Goal: Information Seeking & Learning: Learn about a topic

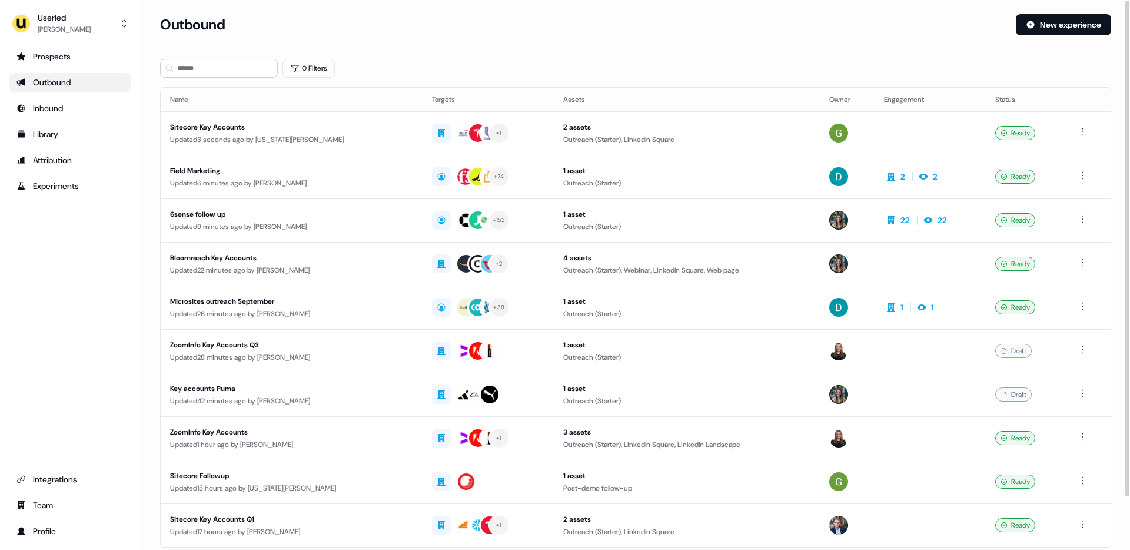
click at [388, 35] on div "Outbound" at bounding box center [583, 24] width 847 height 21
click at [230, 71] on input at bounding box center [219, 68] width 118 height 19
click at [55, 67] on ul "Prospects Outbound Inbound Library Attribution Experiments" at bounding box center [70, 121] width 122 height 148
click at [62, 54] on div "Prospects" at bounding box center [70, 57] width 108 height 12
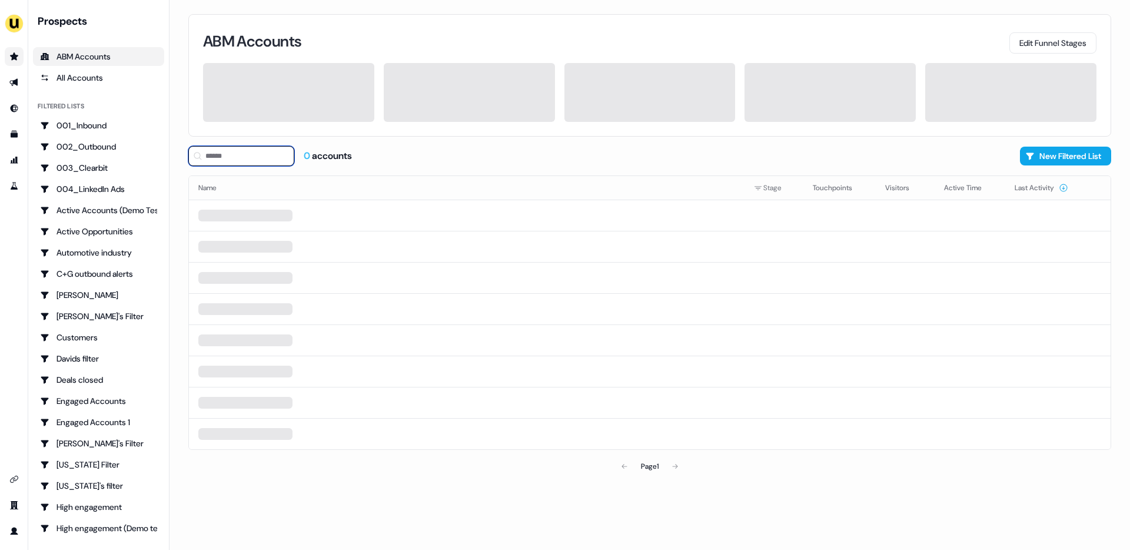
click at [250, 153] on input at bounding box center [241, 156] width 106 height 20
type input "*****"
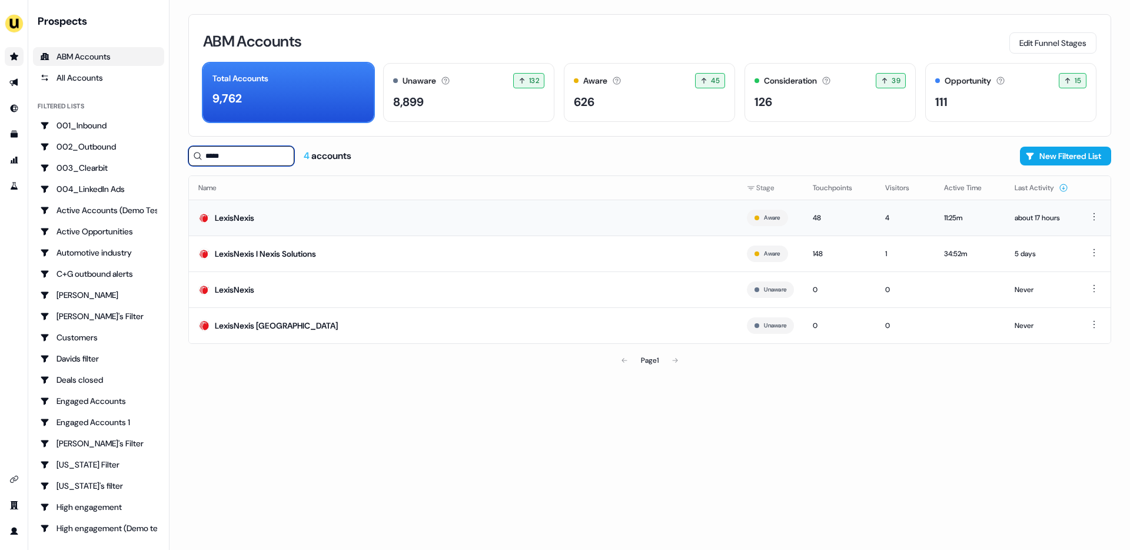
type input "*****"
click at [268, 213] on td "LexisNexis" at bounding box center [463, 218] width 549 height 36
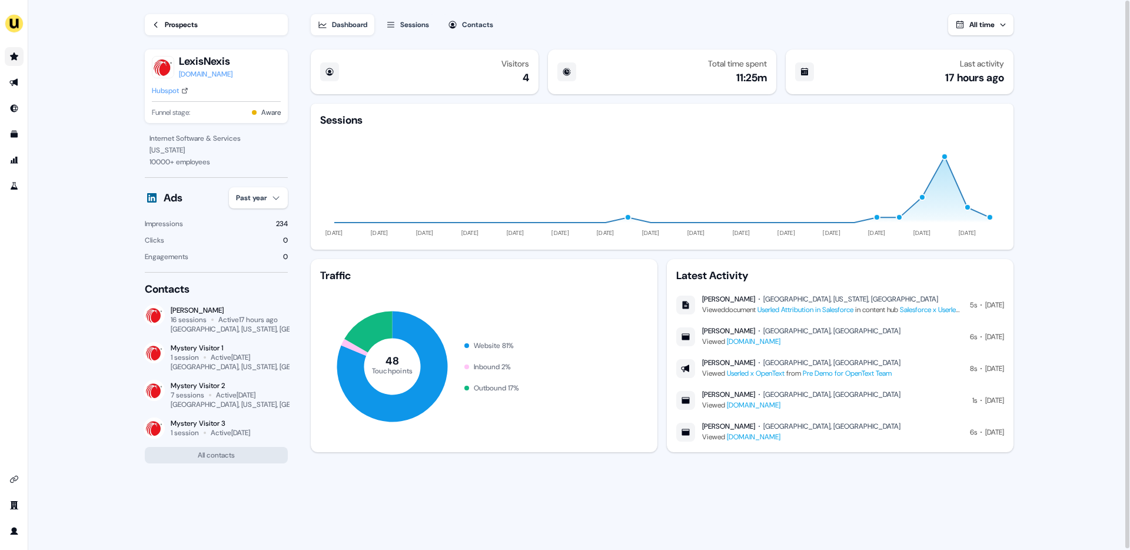
click at [469, 28] on div "Contacts" at bounding box center [477, 25] width 31 height 12
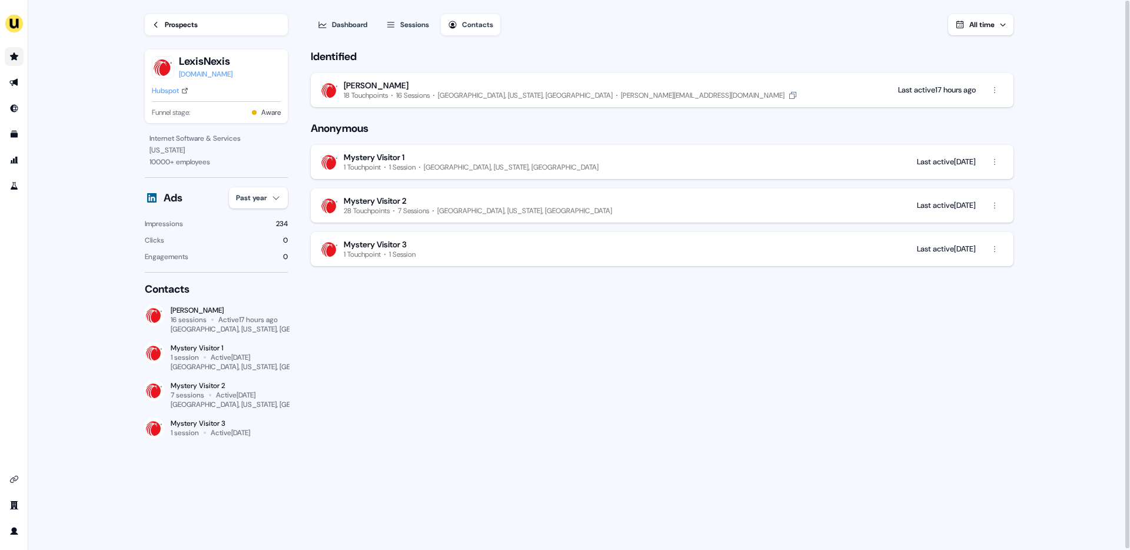
click at [422, 84] on div "[PERSON_NAME]" at bounding box center [571, 85] width 454 height 11
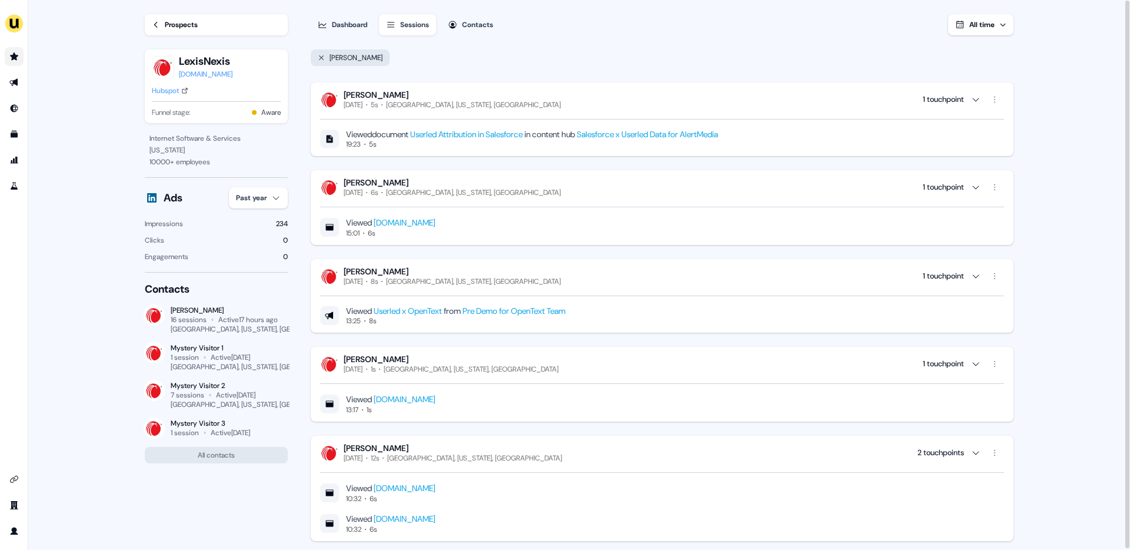
click at [546, 45] on div "[PERSON_NAME]" at bounding box center [661, 59] width 705 height 28
click at [467, 17] on button "Contacts" at bounding box center [470, 24] width 59 height 21
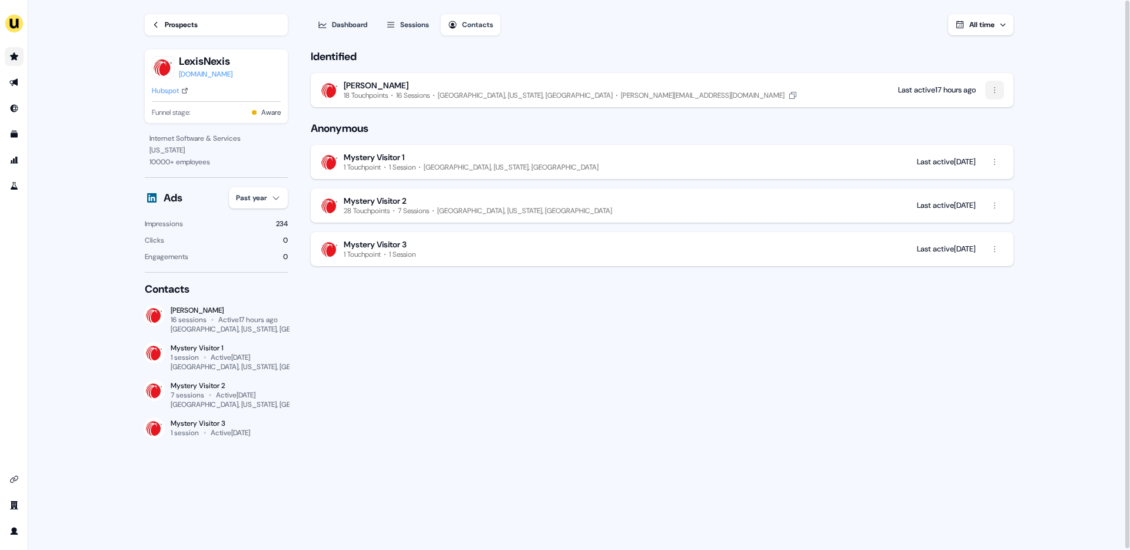
click at [996, 88] on html "For the best experience switch devices to a bigger screen. Go to [DOMAIN_NAME] …" at bounding box center [565, 275] width 1130 height 550
click at [1001, 112] on span "Remove visitor" at bounding box center [1015, 114] width 47 height 9
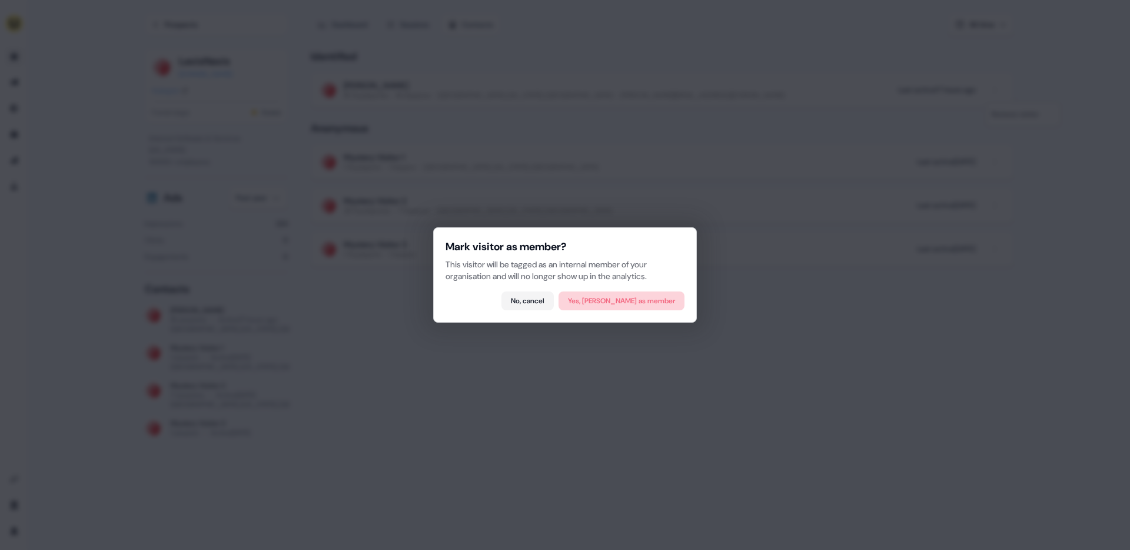
click at [637, 300] on button "Yes, [PERSON_NAME] as member" at bounding box center [622, 300] width 126 height 19
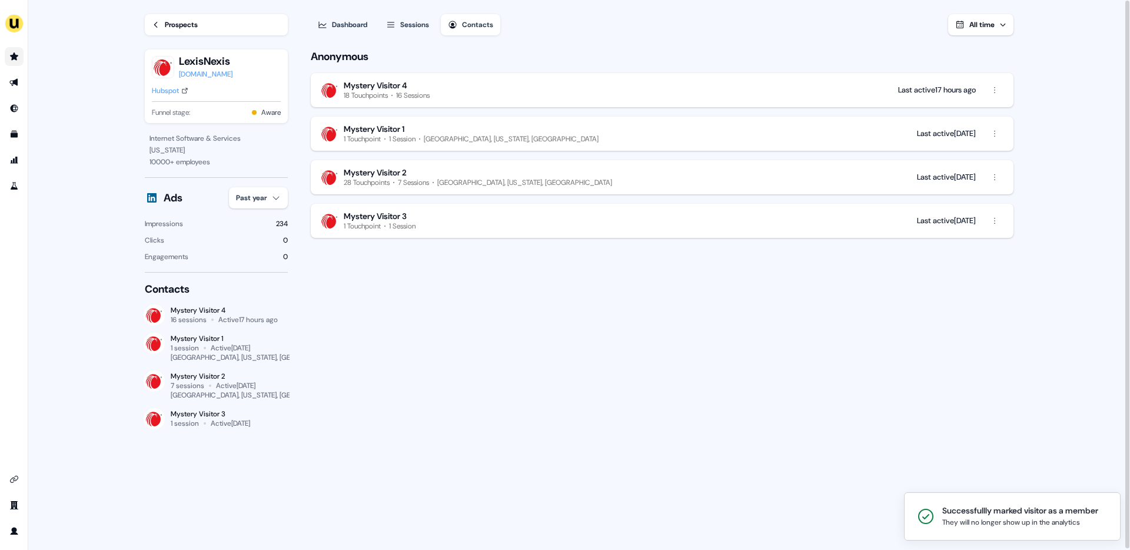
click at [599, 350] on div "Anonymous Mystery Visitor 4 18 Touchpoints 16 Sessions Last active 17 hours ago…" at bounding box center [662, 298] width 706 height 506
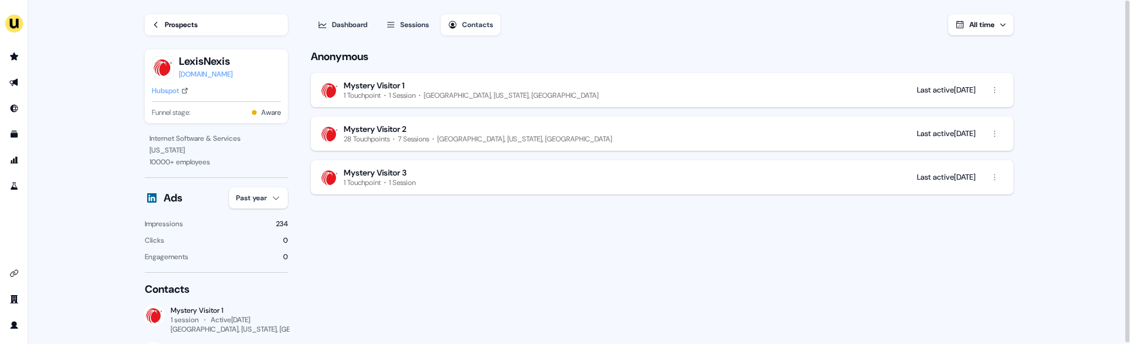
click at [413, 16] on button "Sessions" at bounding box center [407, 24] width 57 height 21
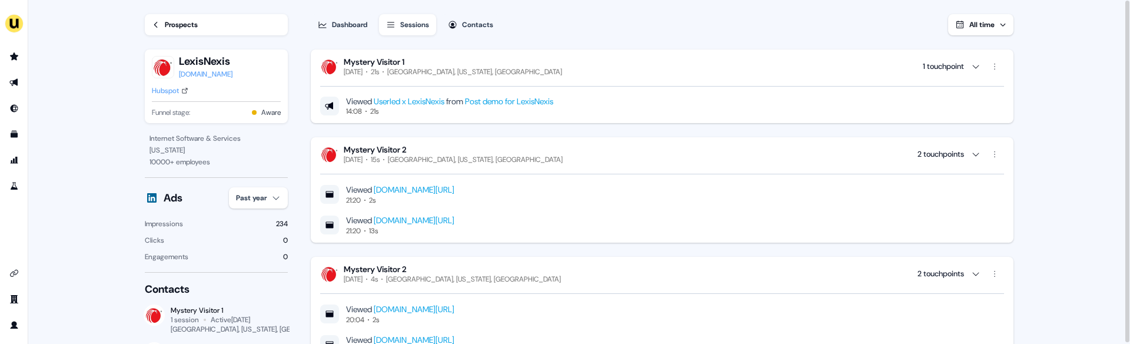
click at [352, 24] on div "Dashboard" at bounding box center [349, 25] width 35 height 12
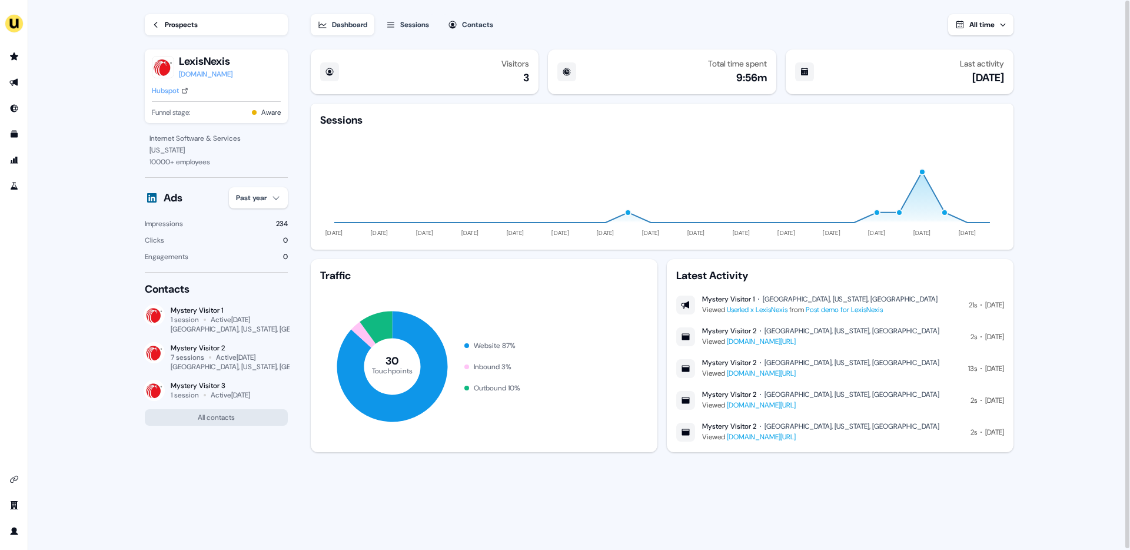
click at [311, 97] on div "Visitors 3 Total time spent 9:56m Last activity 1 month ago Sessions 11 Jun 24 …" at bounding box center [662, 250] width 703 height 403
